Goal: Information Seeking & Learning: Learn about a topic

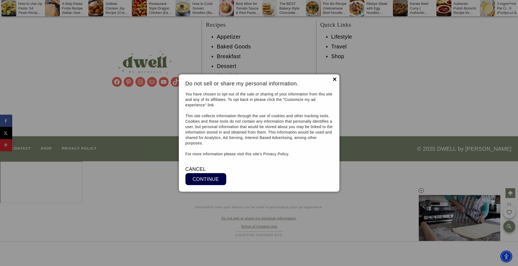
scroll to position [8587, 0]
